Goal: Task Accomplishment & Management: Manage account settings

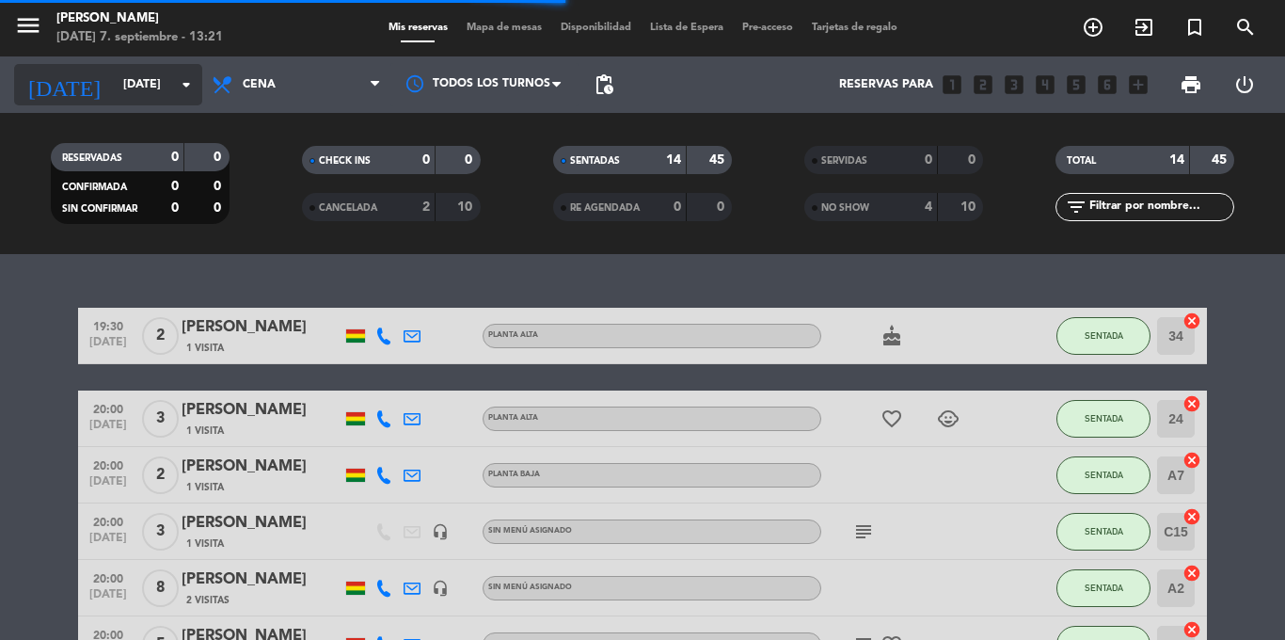
click at [114, 82] on input "[DATE]" at bounding box center [193, 85] width 159 height 32
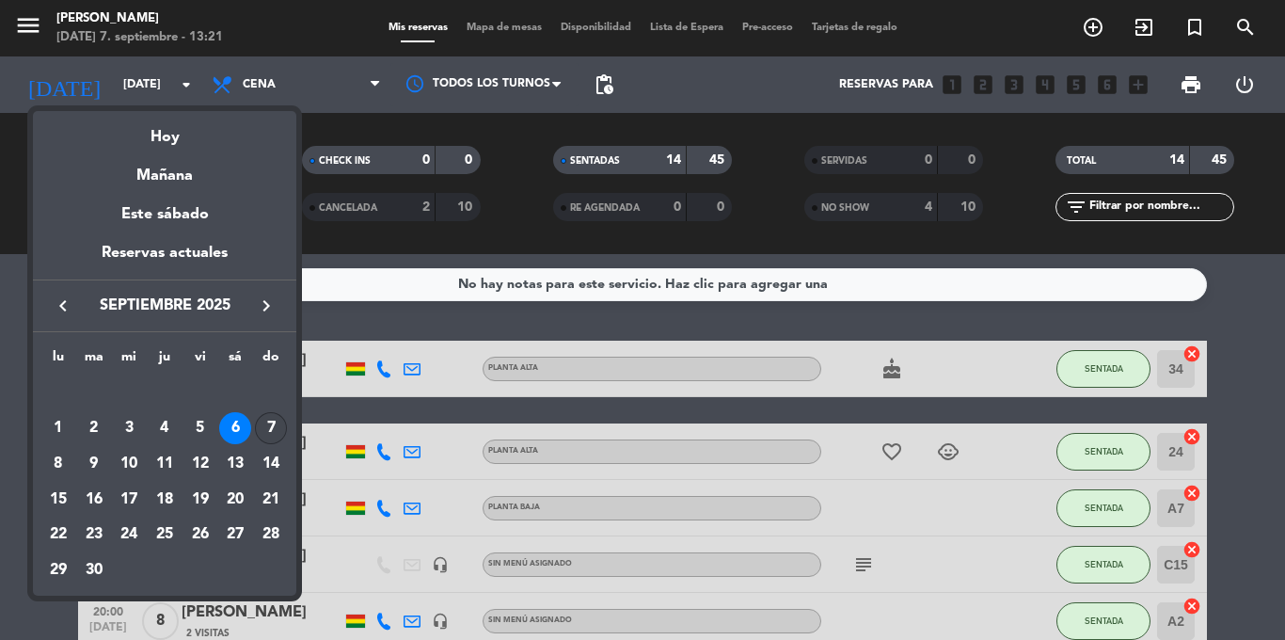
click at [269, 419] on div "7" at bounding box center [271, 428] width 32 height 32
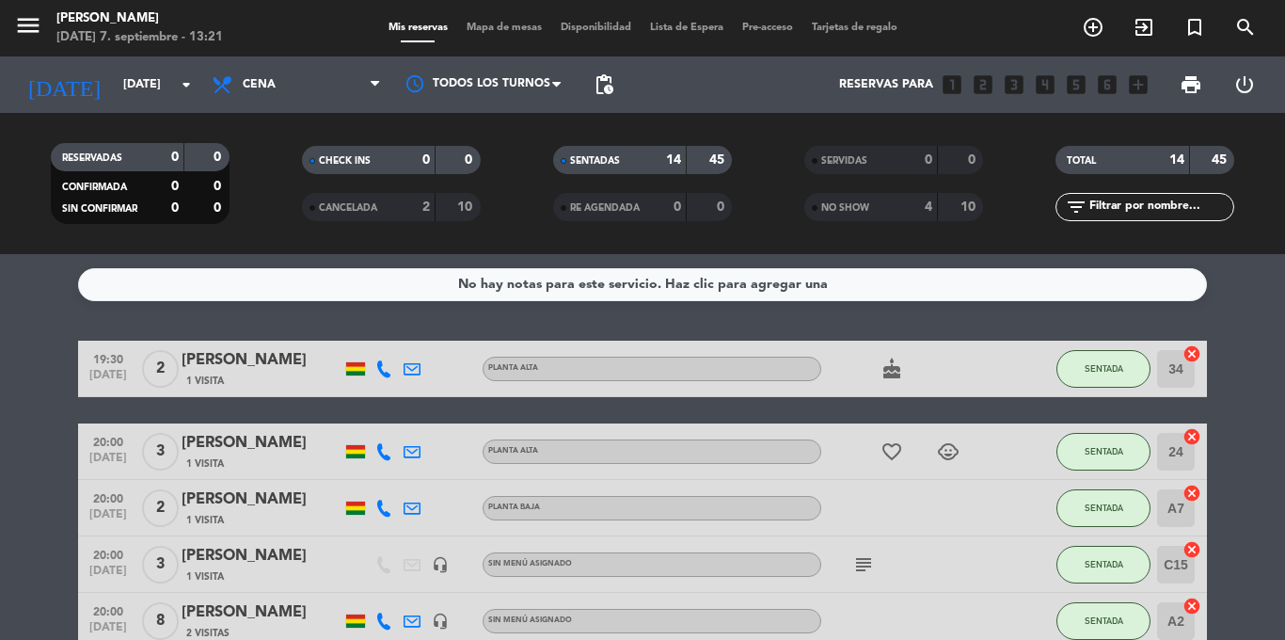
type input "[DATE]"
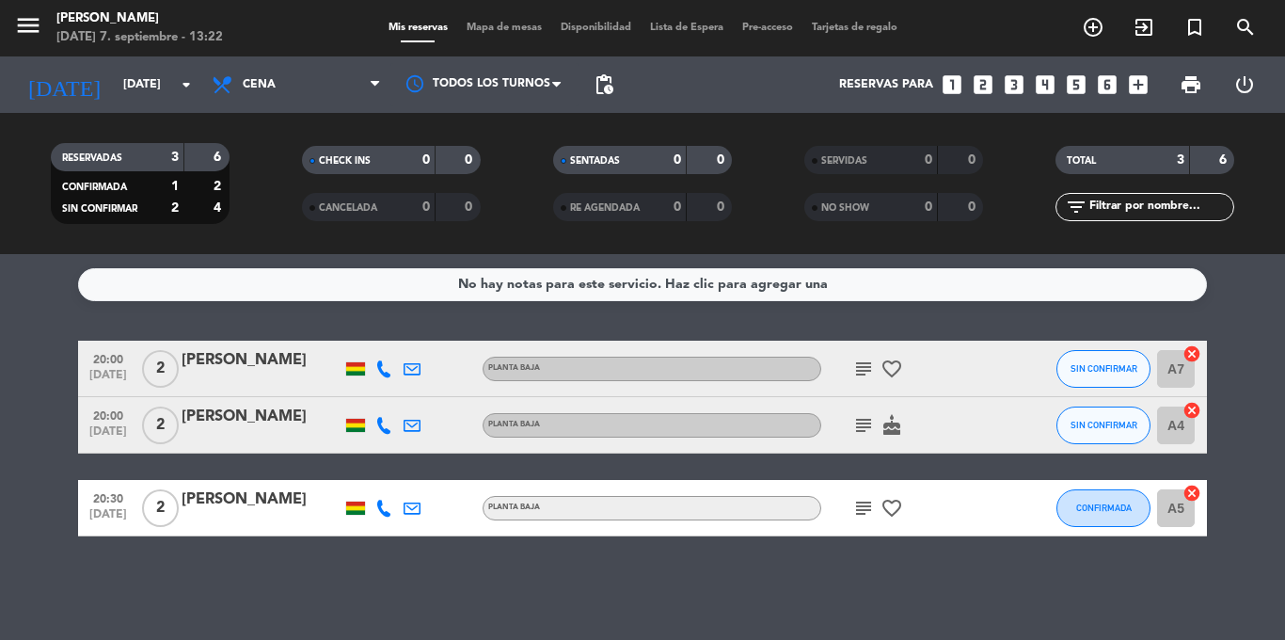
click at [864, 365] on icon "subject" at bounding box center [863, 368] width 23 height 23
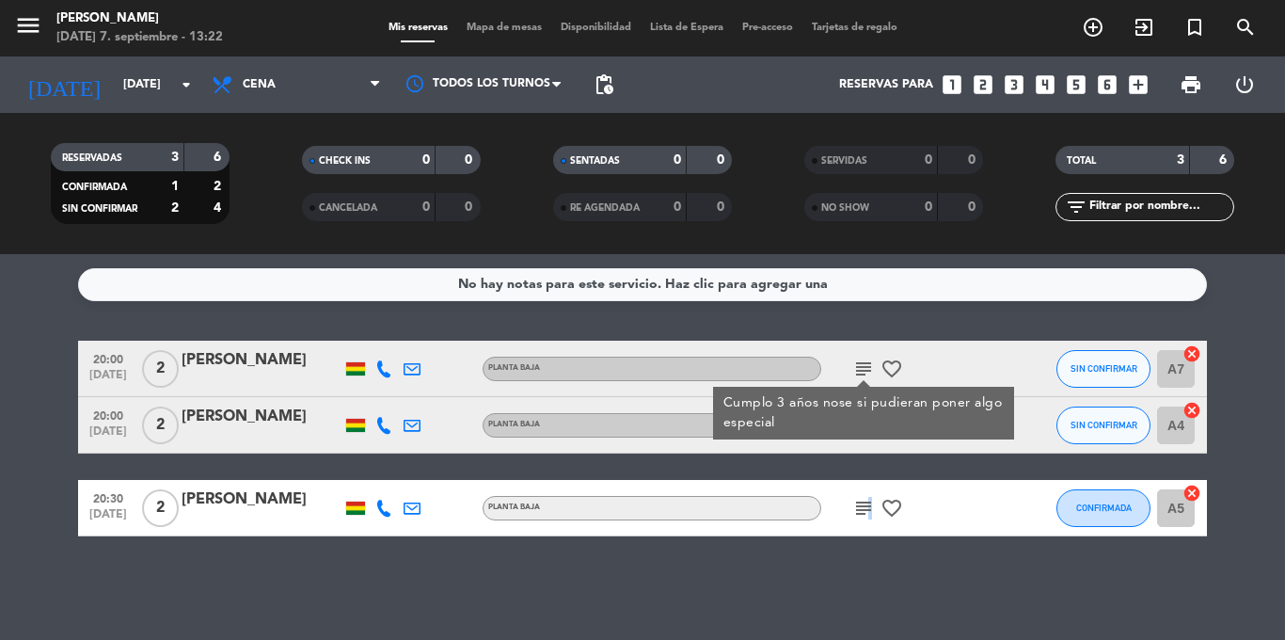
click at [867, 509] on icon "subject" at bounding box center [863, 508] width 23 height 23
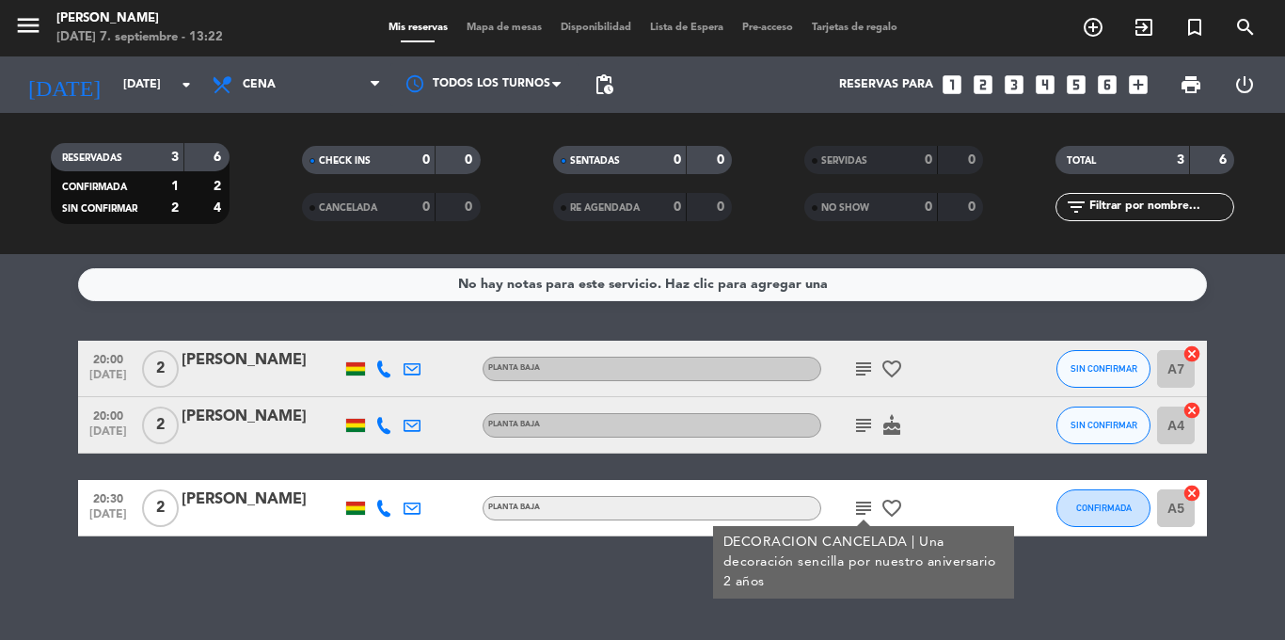
click at [859, 424] on icon "subject" at bounding box center [863, 425] width 23 height 23
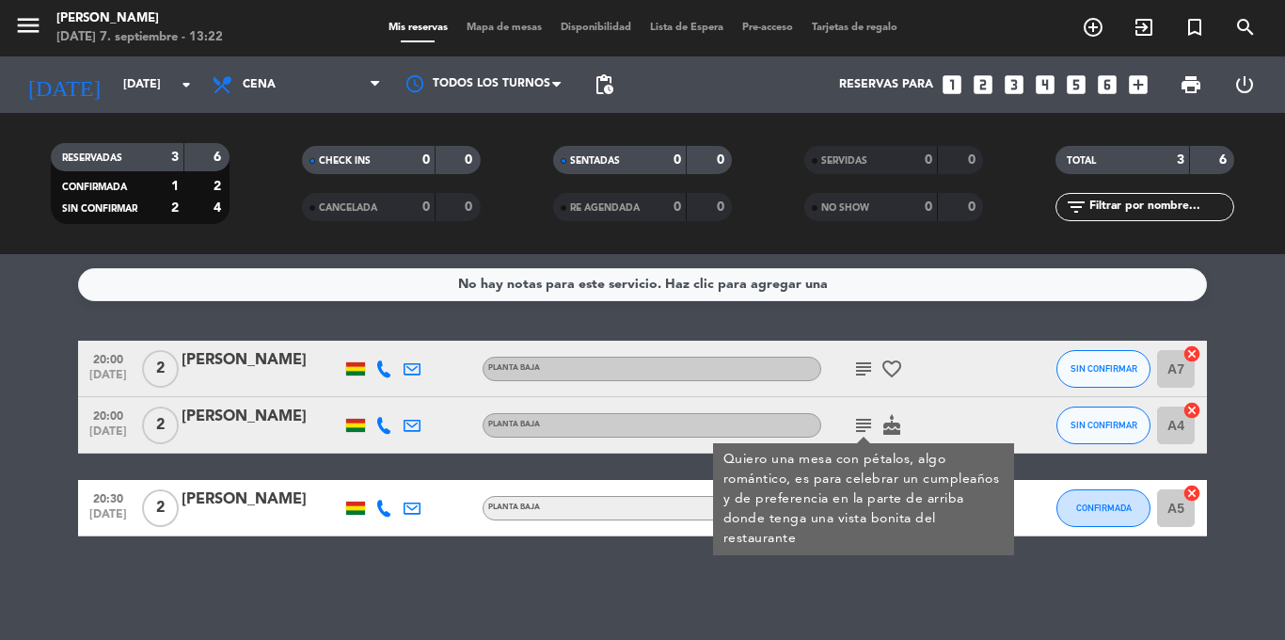
click at [649, 544] on div "No hay notas para este servicio. Haz clic para agregar una 20:00 [DATE] 2 [PERS…" at bounding box center [642, 447] width 1285 height 386
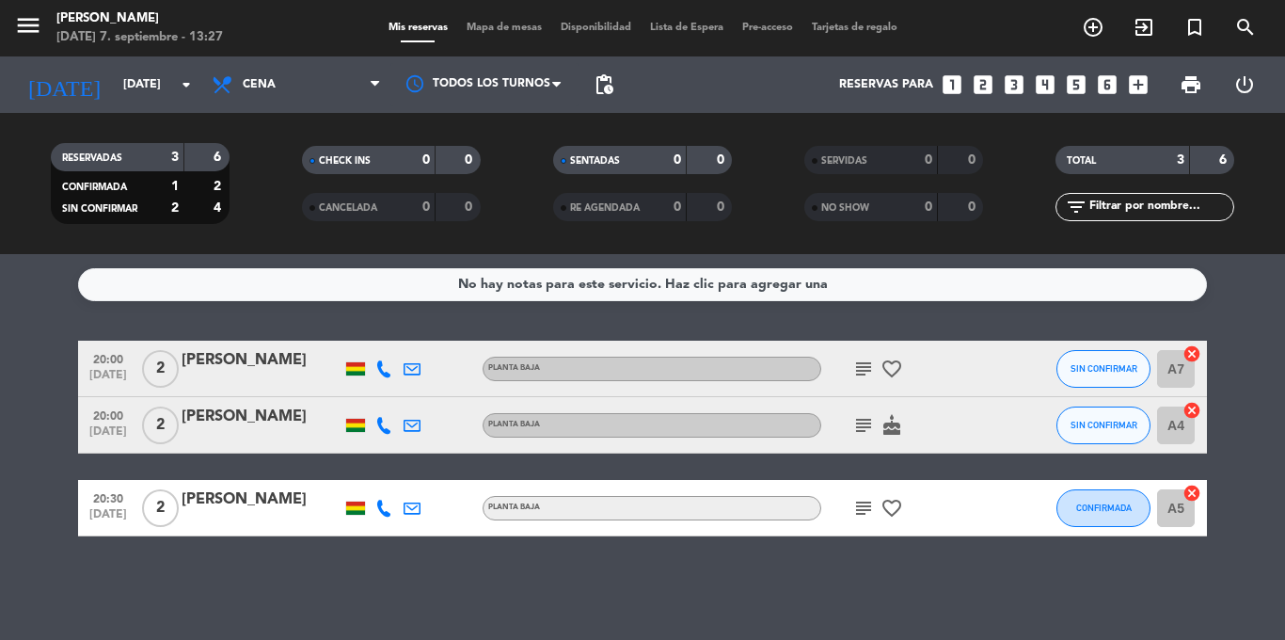
click at [860, 367] on icon "subject" at bounding box center [863, 368] width 23 height 23
